Goal: Task Accomplishment & Management: Use online tool/utility

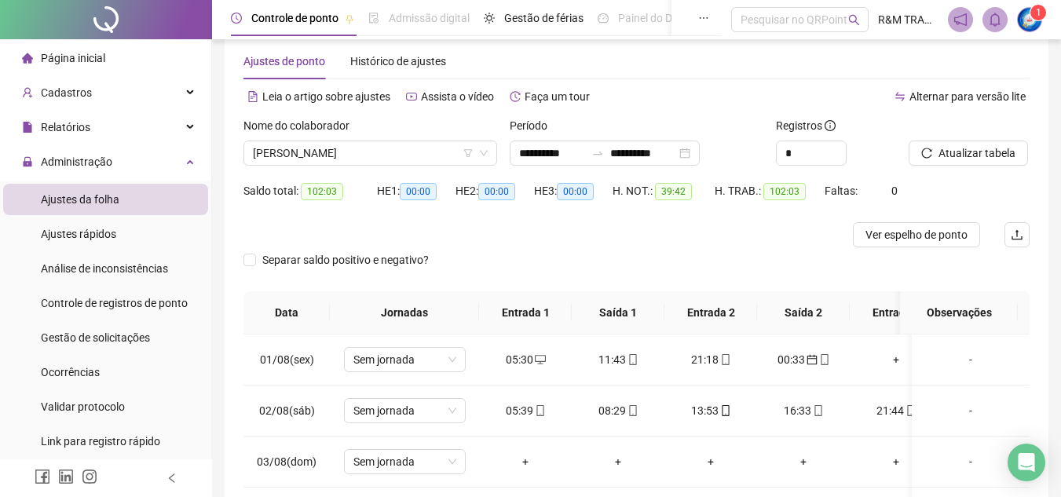
scroll to position [595, 0]
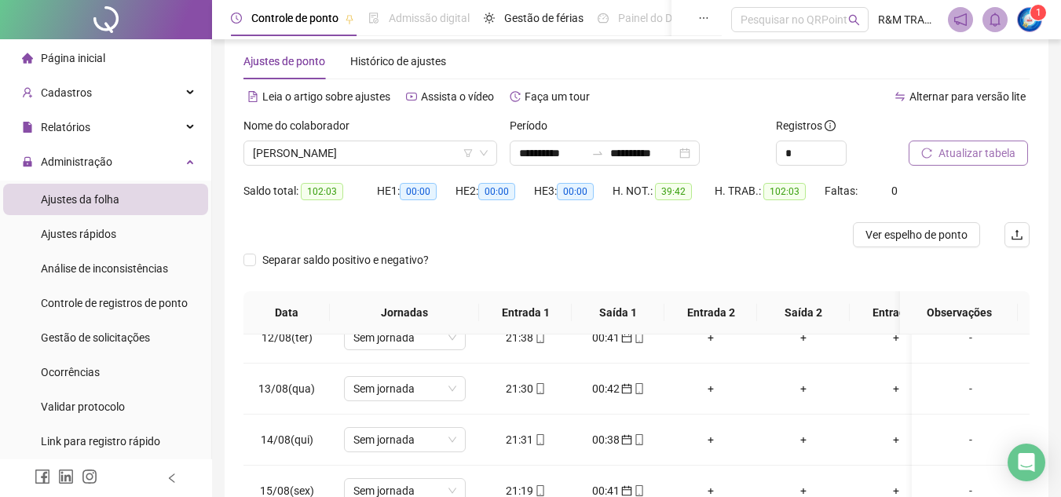
click at [970, 152] on span "Atualizar tabela" at bounding box center [977, 153] width 77 height 17
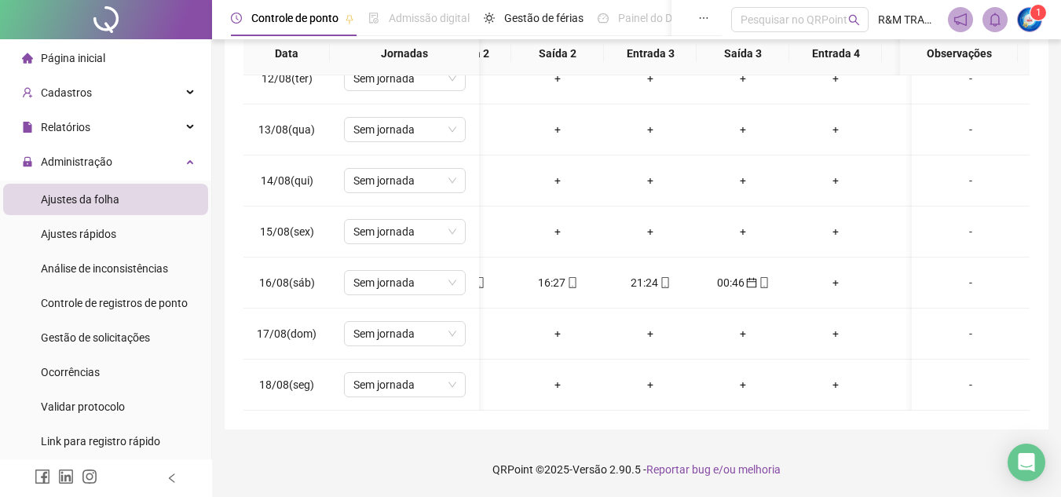
scroll to position [595, 195]
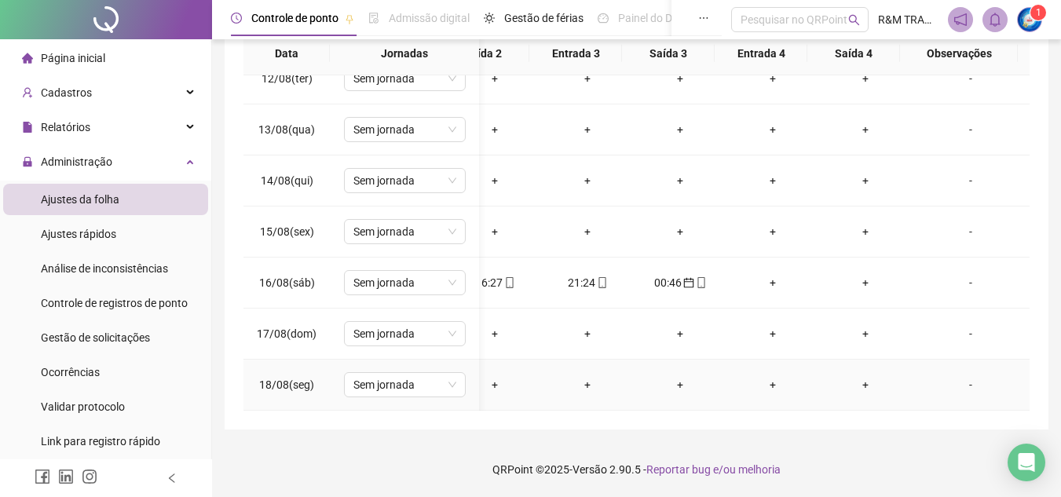
click at [958, 376] on div "-" at bounding box center [970, 384] width 93 height 17
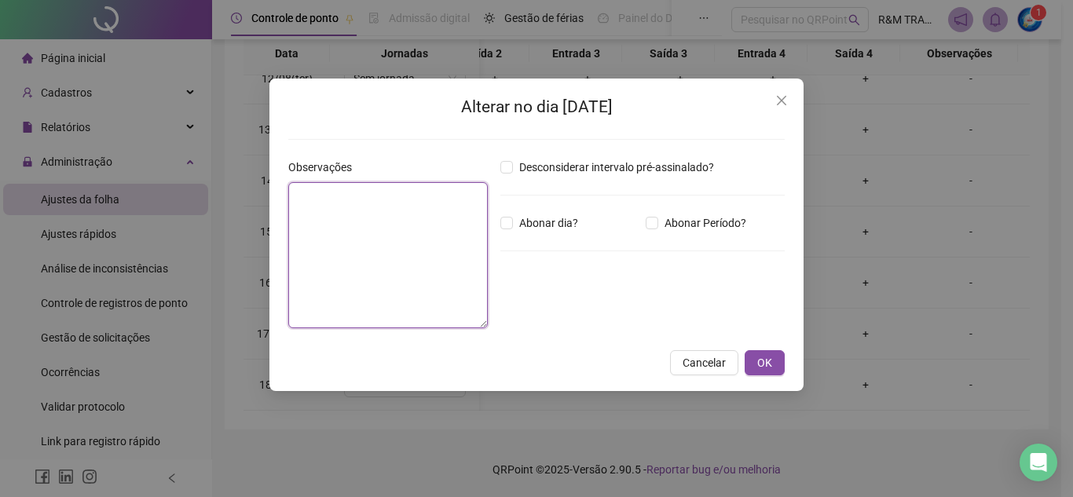
click at [317, 233] on textarea at bounding box center [388, 255] width 200 height 146
type textarea "**********"
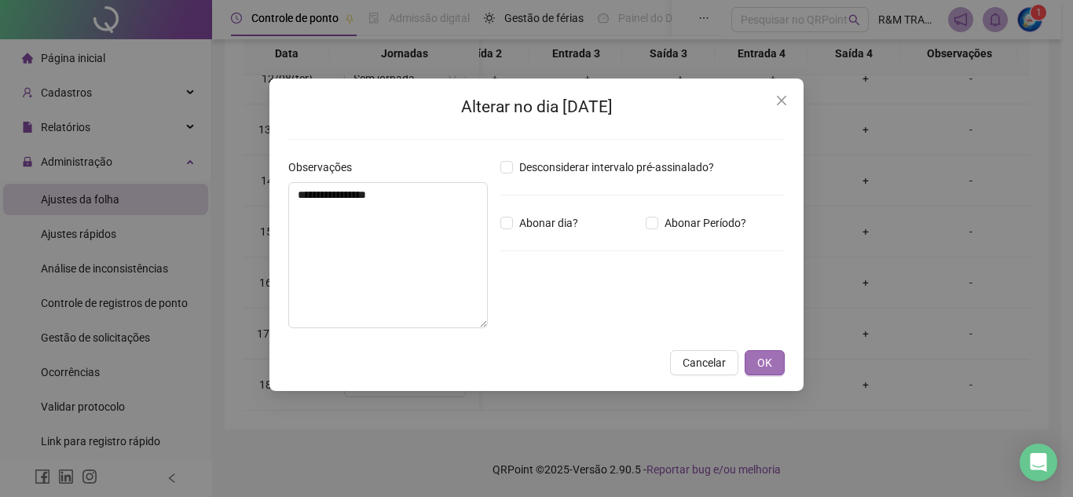
click at [761, 362] on span "OK" at bounding box center [764, 362] width 15 height 17
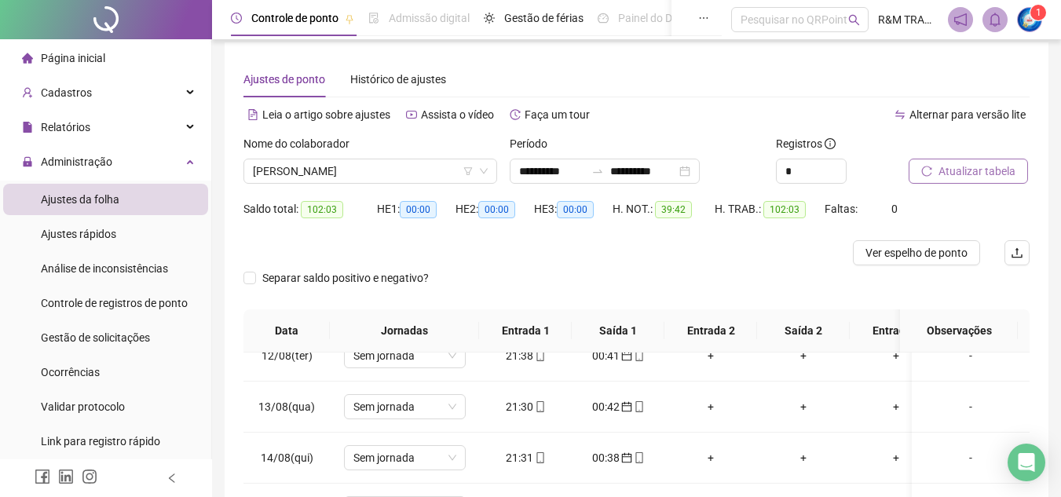
click at [949, 172] on span "Atualizar tabela" at bounding box center [977, 171] width 77 height 17
click at [320, 172] on span "[PERSON_NAME]" at bounding box center [370, 171] width 235 height 24
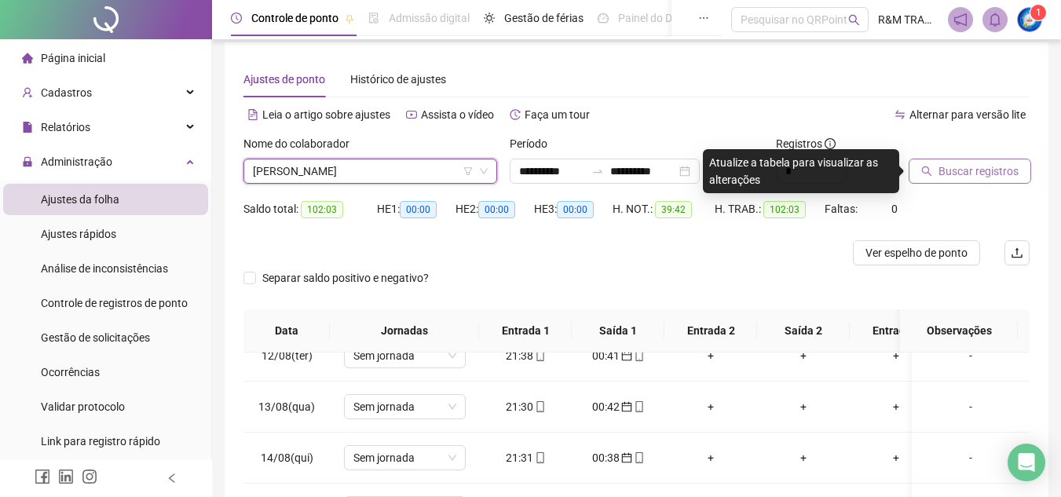
click at [943, 169] on span "Buscar registros" at bounding box center [979, 171] width 80 height 17
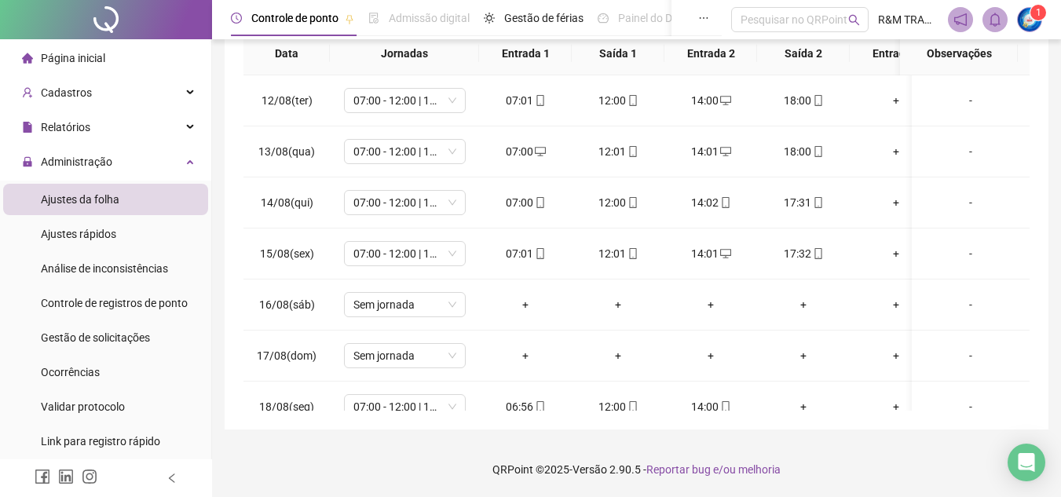
scroll to position [595, 0]
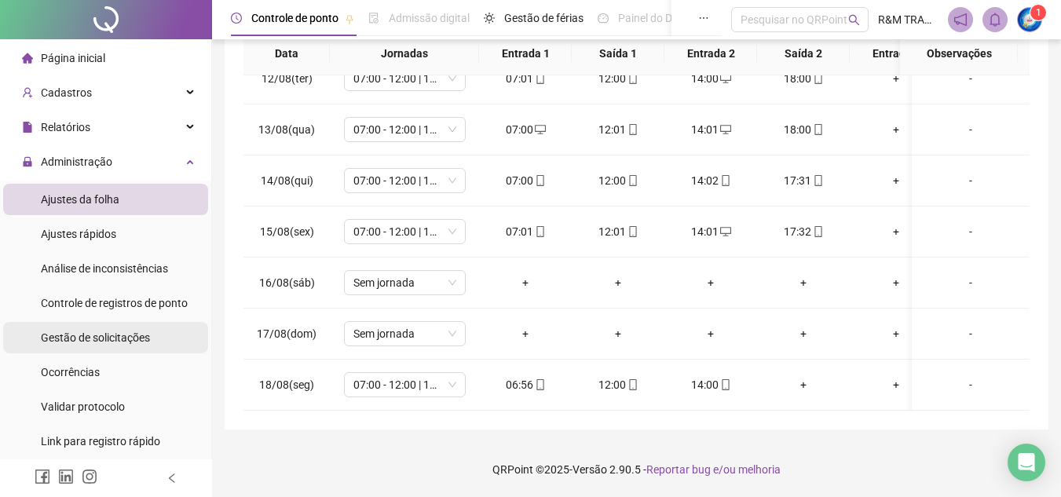
click at [139, 333] on span "Gestão de solicitações" at bounding box center [95, 337] width 109 height 13
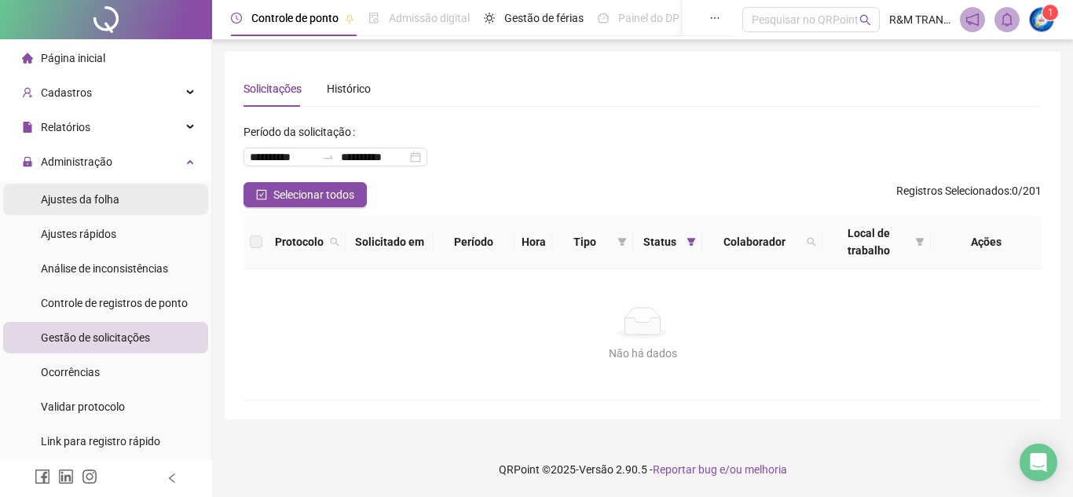
click at [123, 198] on li "Ajustes da folha" at bounding box center [105, 199] width 205 height 31
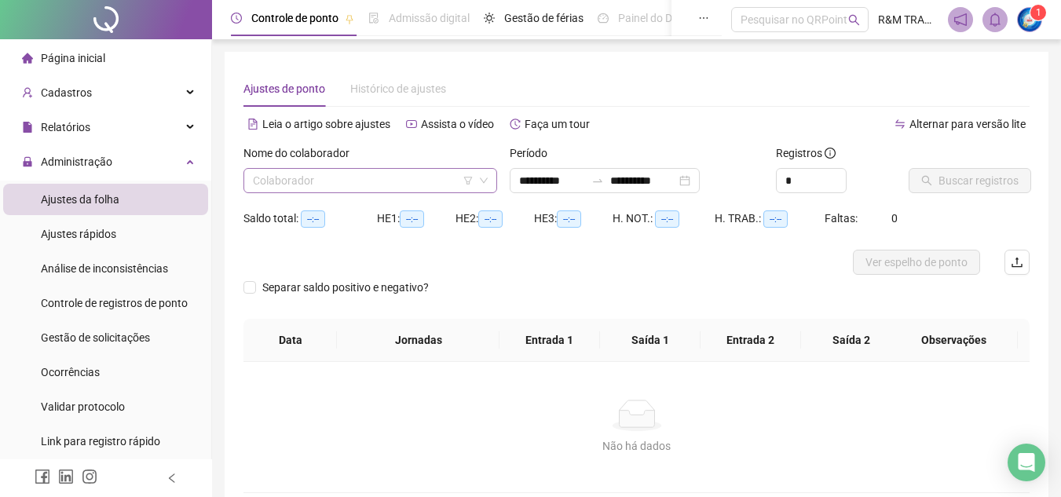
click at [298, 181] on input "search" at bounding box center [363, 181] width 221 height 24
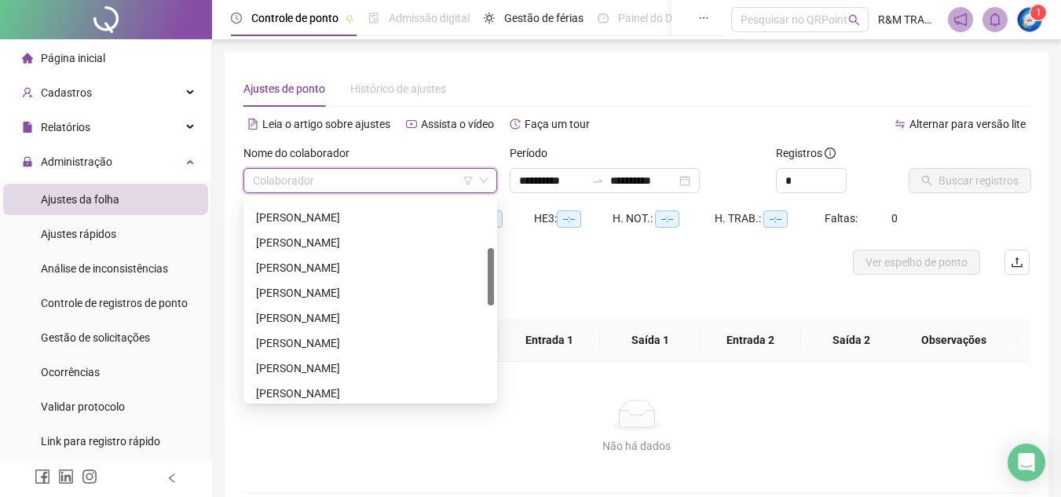
scroll to position [187, 0]
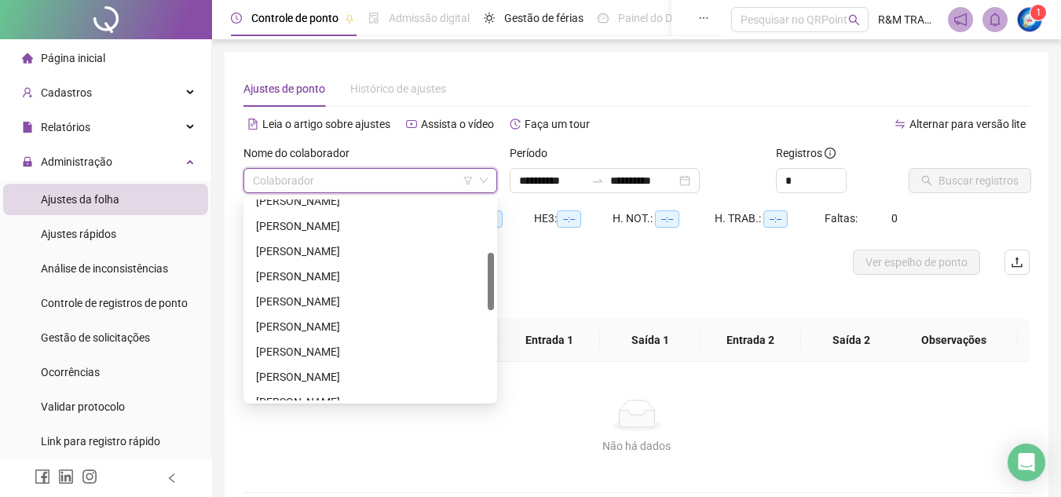
drag, startPoint x: 491, startPoint y: 214, endPoint x: 379, endPoint y: 270, distance: 125.0
click at [485, 268] on div "[PERSON_NAME] NETO [PERSON_NAME] DOS SANTOS [PERSON_NAME] [PERSON_NAME] [PERSON…" at bounding box center [370, 300] width 247 height 201
click at [336, 276] on div "[PERSON_NAME]" at bounding box center [370, 276] width 229 height 17
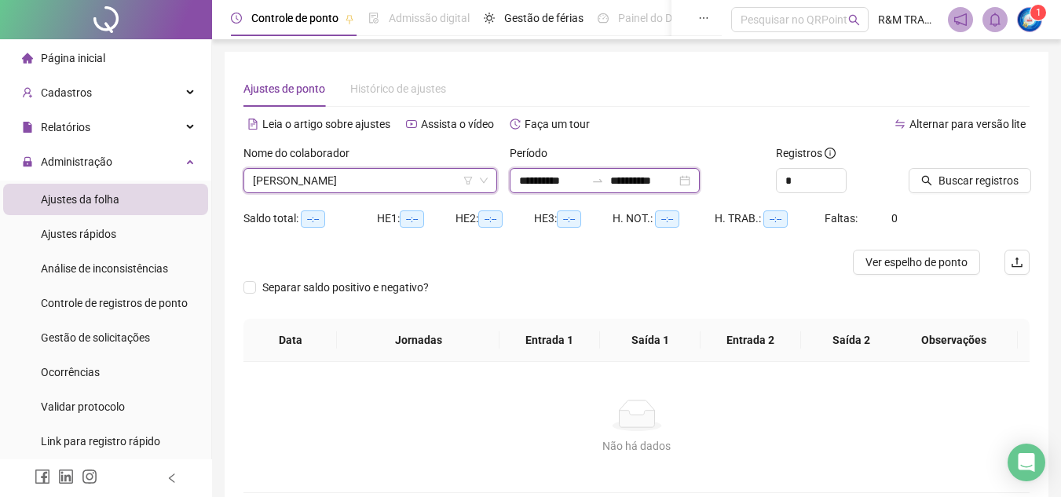
click at [664, 180] on input "**********" at bounding box center [643, 180] width 66 height 17
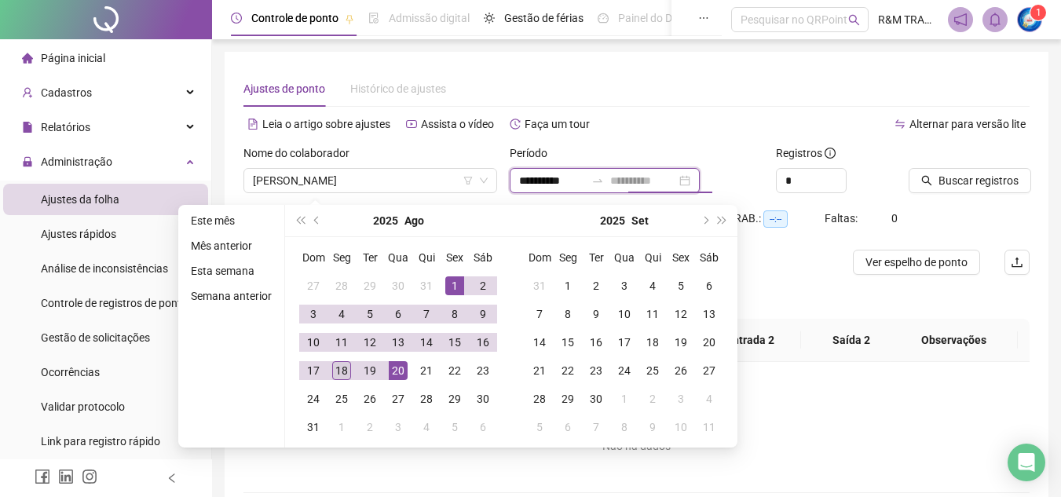
type input "**********"
click at [344, 372] on div "18" at bounding box center [341, 370] width 19 height 19
type input "**********"
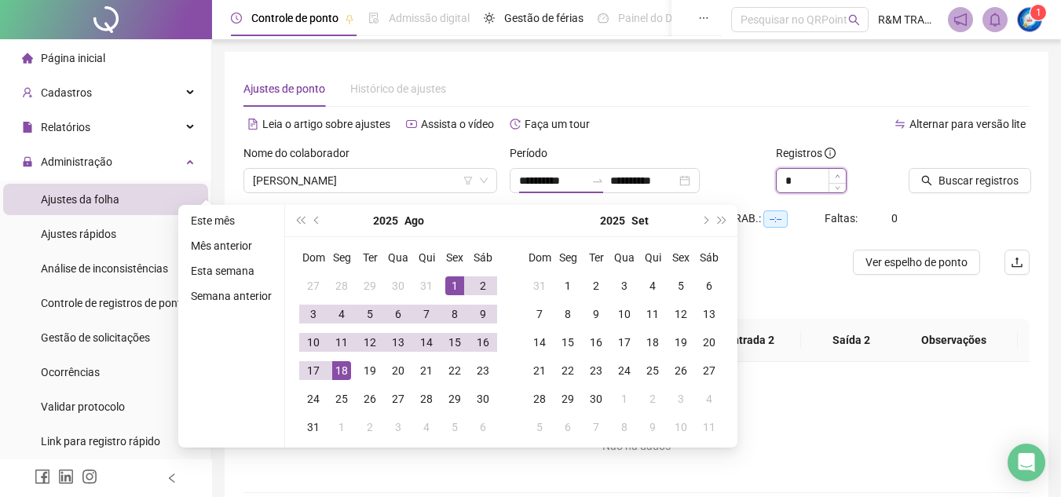
click at [836, 174] on icon "up" at bounding box center [837, 176] width 5 height 5
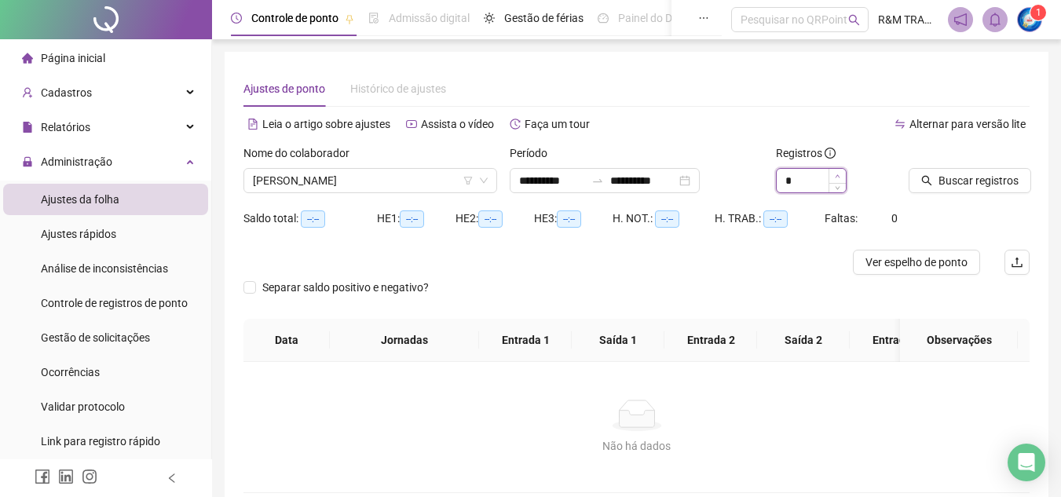
type input "*"
click at [836, 174] on icon "up" at bounding box center [837, 176] width 5 height 5
click at [937, 180] on button "Buscar registros" at bounding box center [970, 180] width 123 height 25
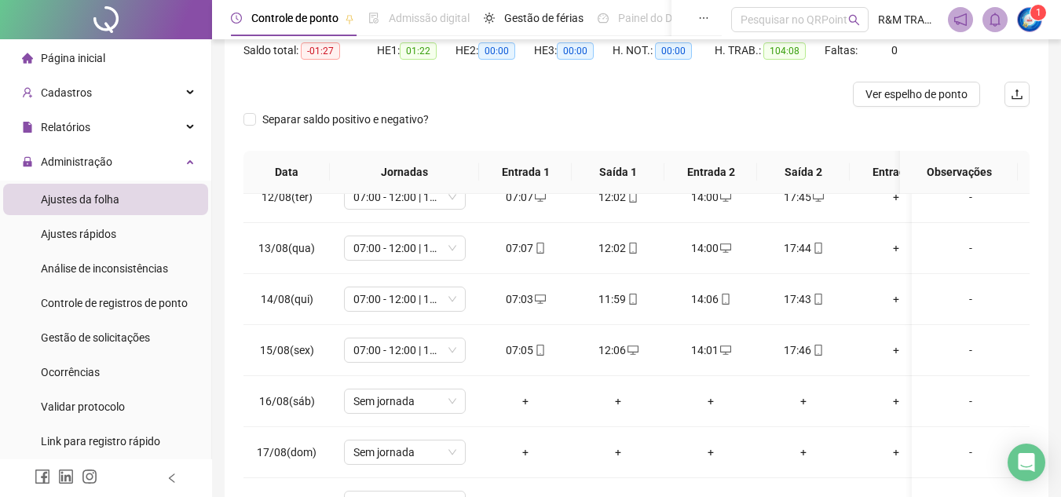
scroll to position [33, 0]
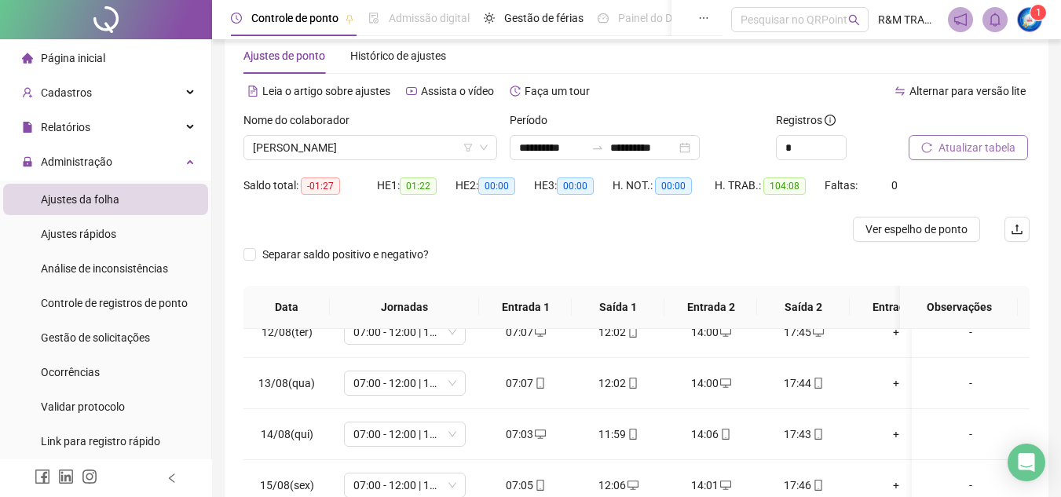
click at [957, 148] on span "Atualizar tabela" at bounding box center [977, 147] width 77 height 17
click at [339, 146] on span "[PERSON_NAME]" at bounding box center [370, 148] width 235 height 24
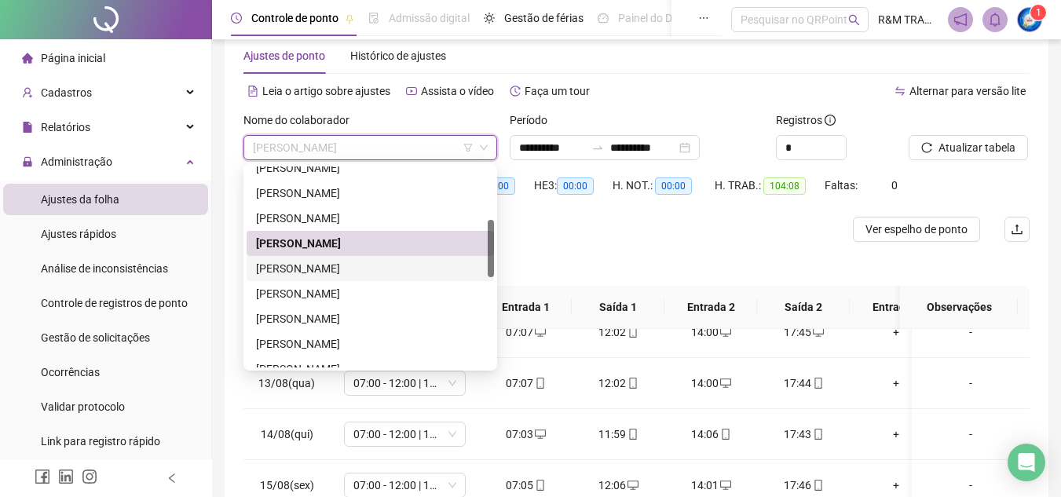
click at [328, 272] on div "[PERSON_NAME]" at bounding box center [370, 268] width 229 height 17
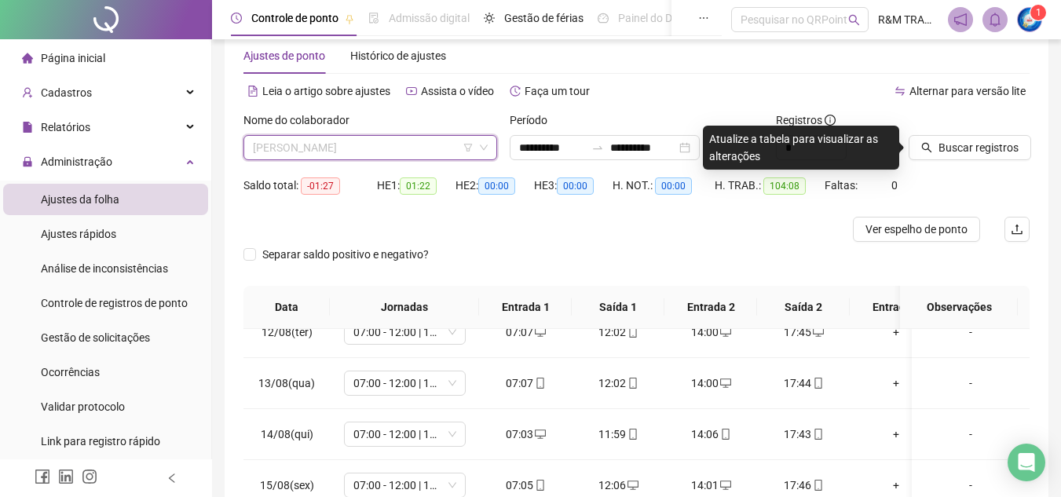
click at [318, 145] on span "[PERSON_NAME]" at bounding box center [370, 148] width 235 height 24
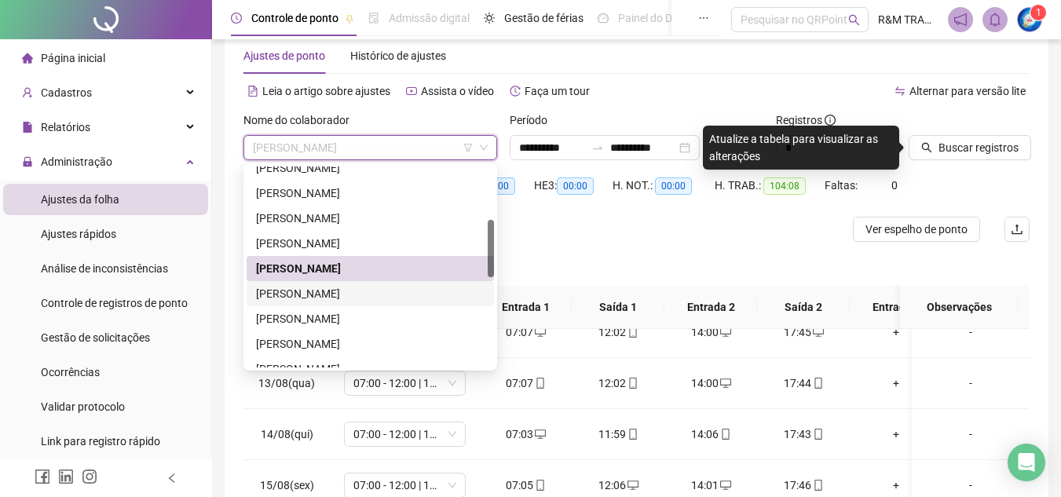
click at [306, 296] on div "[PERSON_NAME]" at bounding box center [370, 293] width 229 height 17
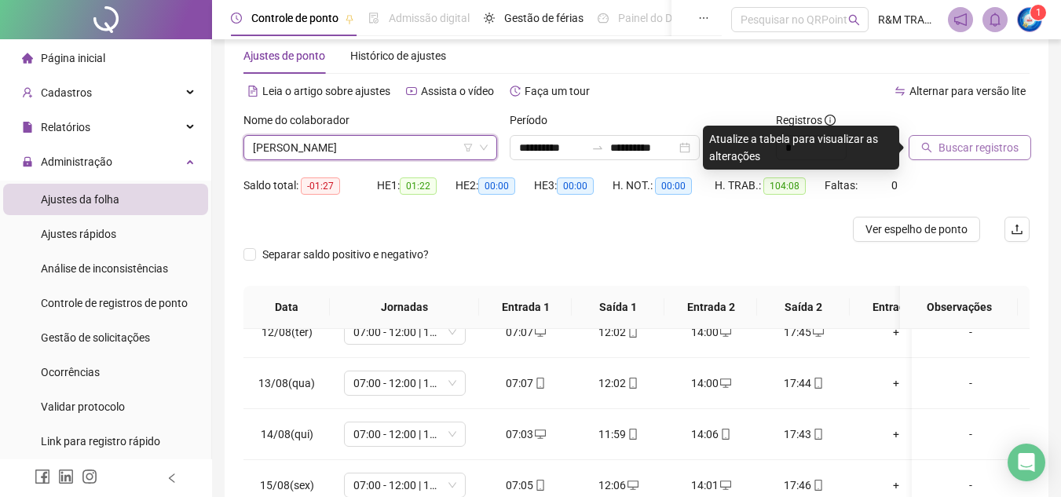
click at [943, 154] on span "Buscar registros" at bounding box center [979, 147] width 80 height 17
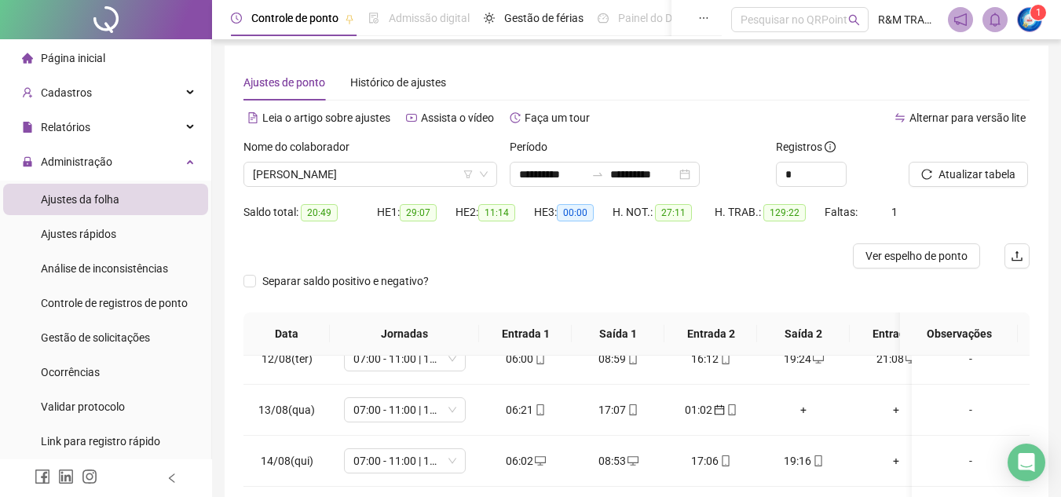
scroll to position [0, 0]
